Goal: Transaction & Acquisition: Download file/media

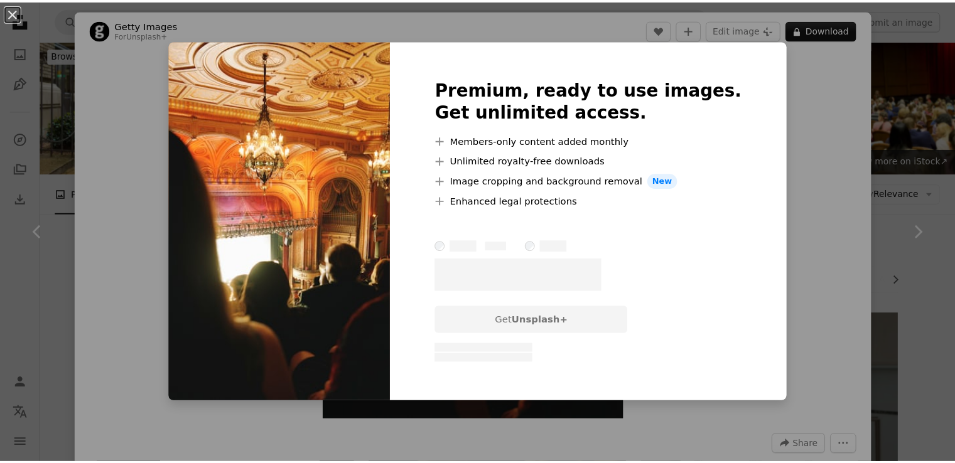
scroll to position [1449, 0]
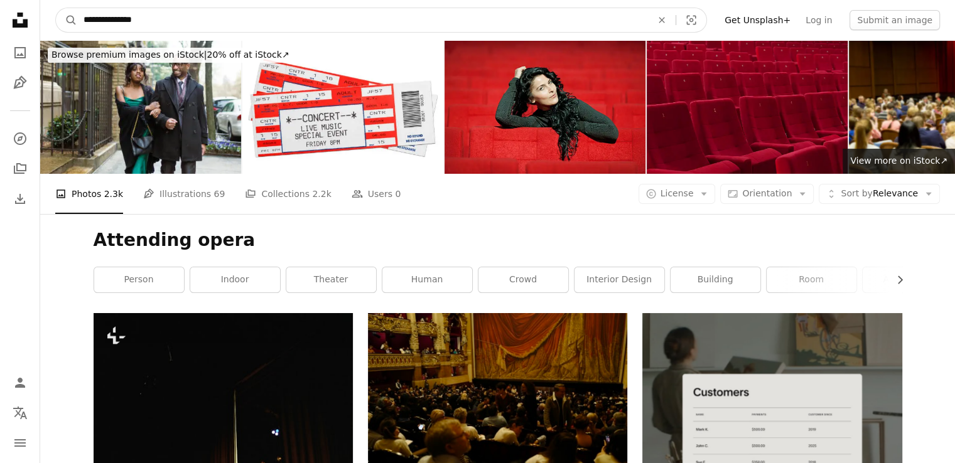
click at [329, 15] on input "**********" at bounding box center [362, 20] width 571 height 24
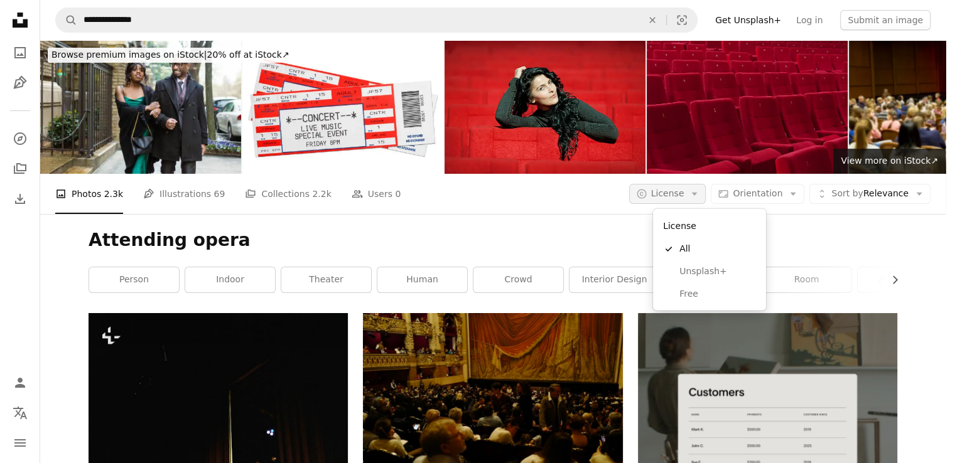
click at [700, 191] on icon "Arrow down" at bounding box center [694, 193] width 11 height 11
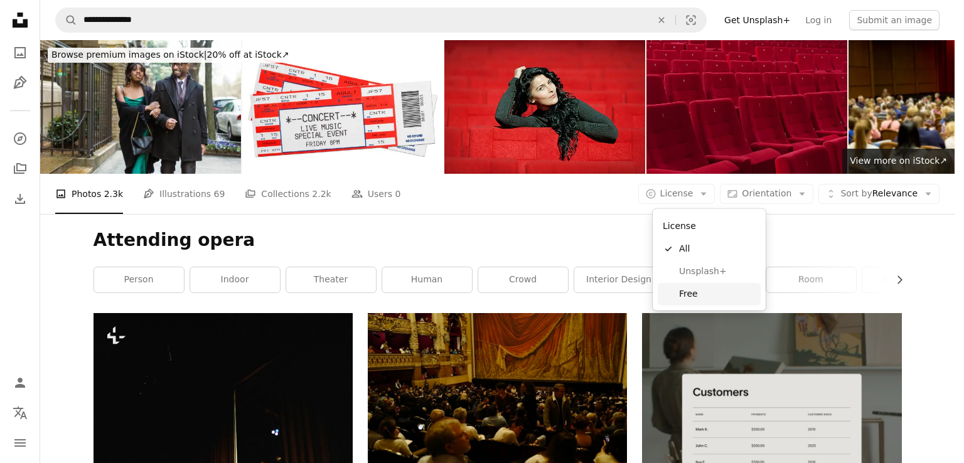
click at [691, 298] on span "Free" at bounding box center [717, 294] width 77 height 13
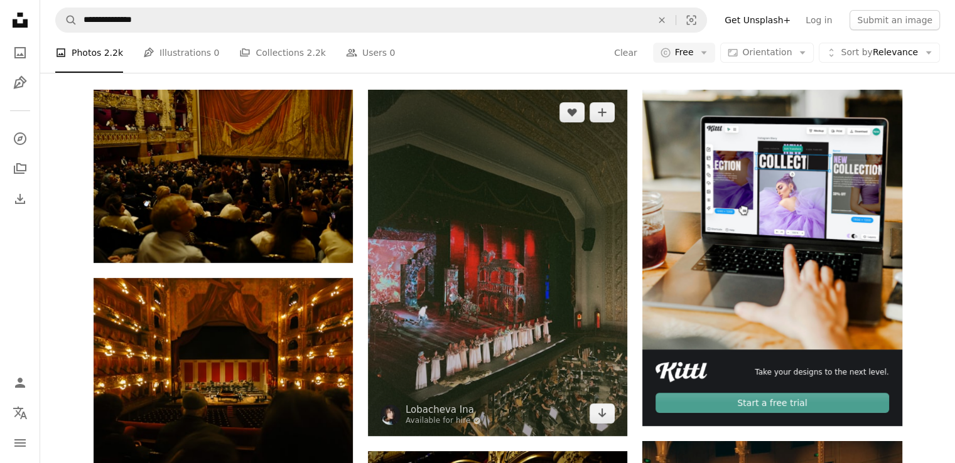
scroll to position [223, 0]
click at [604, 412] on icon "Arrow pointing down" at bounding box center [602, 413] width 10 height 15
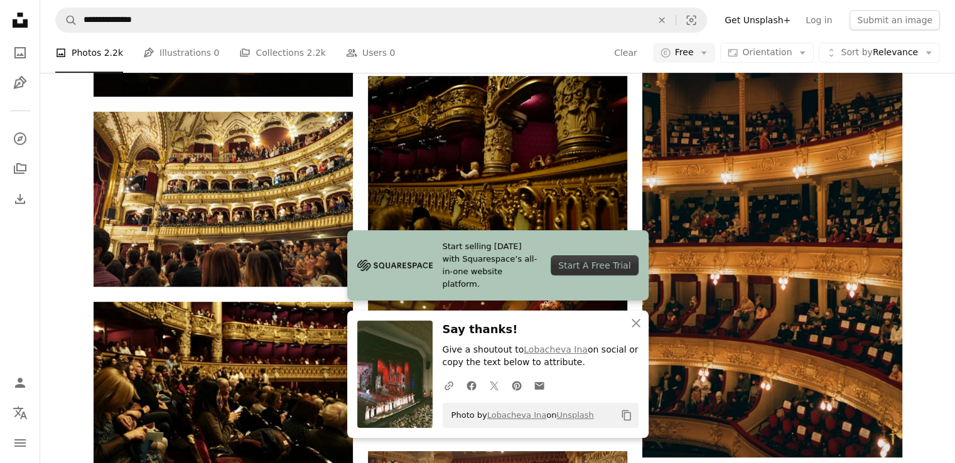
scroll to position [0, 0]
